Goal: Information Seeking & Learning: Learn about a topic

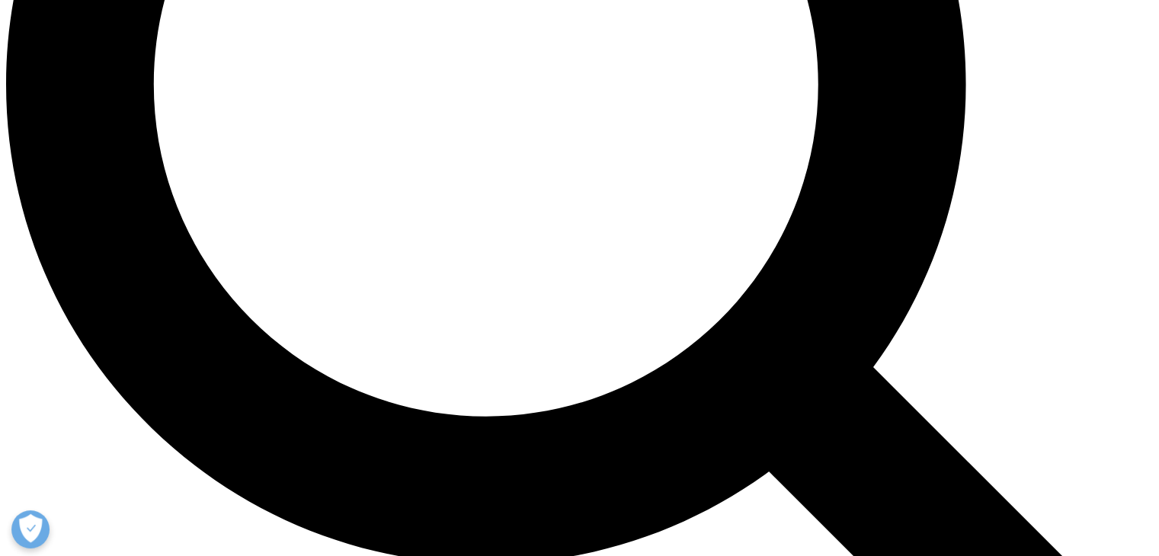
scroll to position [1600, 0]
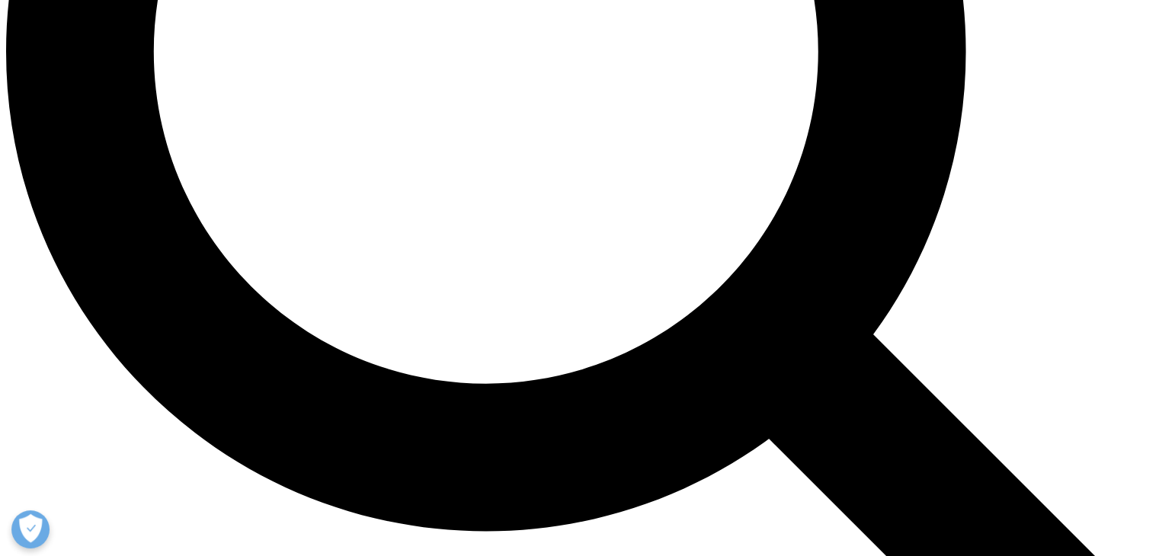
drag, startPoint x: 809, startPoint y: 196, endPoint x: 744, endPoint y: 202, distance: 65.8
copy p "tirzepatide"
drag, startPoint x: 787, startPoint y: 135, endPoint x: 719, endPoint y: 136, distance: 67.8
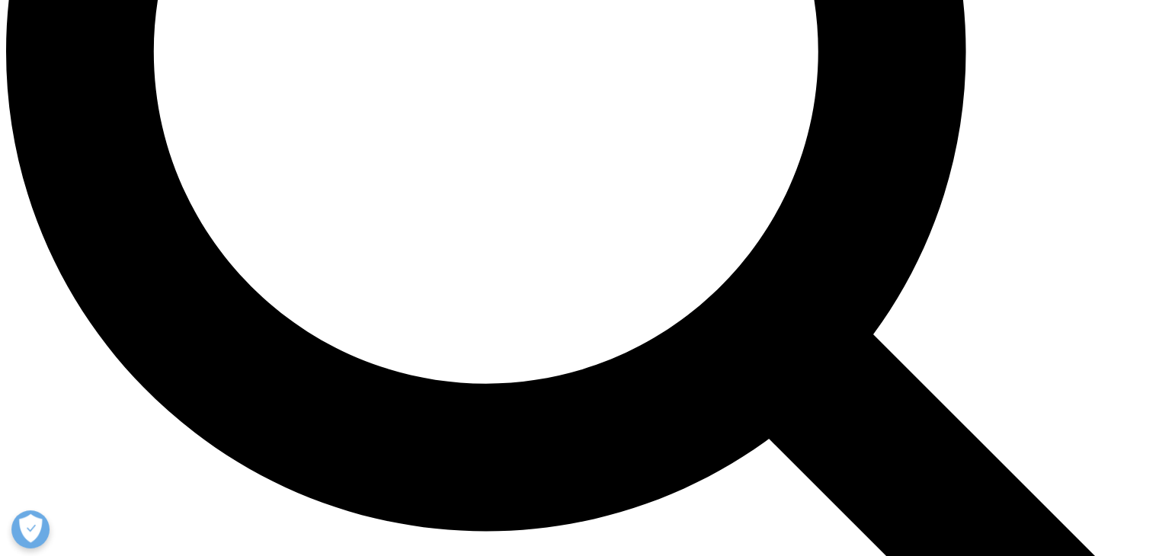
copy p "[MEDICAL_DATA]"
drag, startPoint x: 288, startPoint y: 215, endPoint x: 341, endPoint y: 213, distance: 53.4
copy p "Mounjaro"
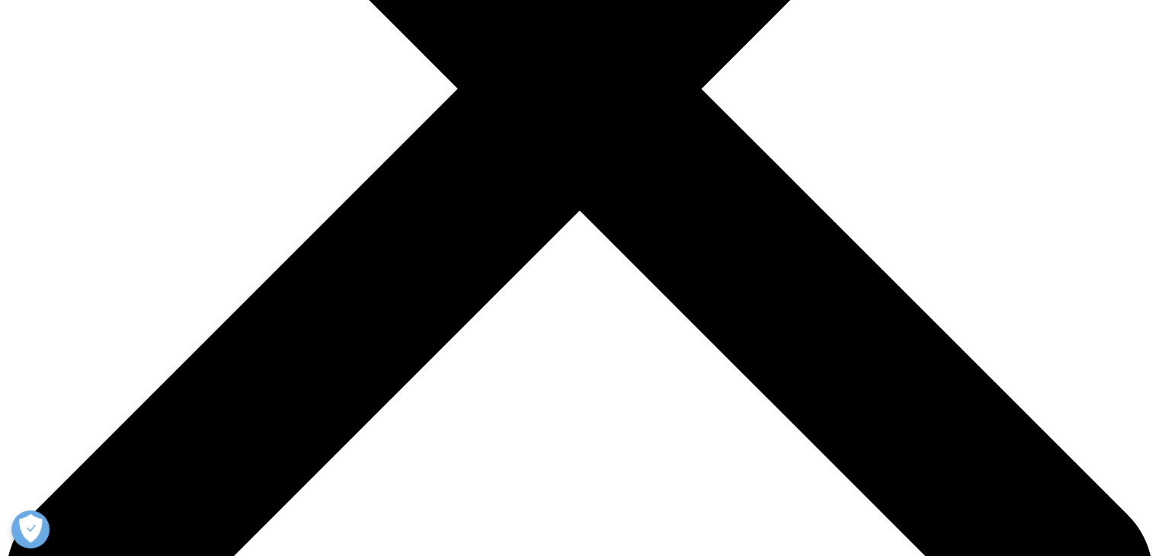
scroll to position [515, 0]
